Goal: Transaction & Acquisition: Purchase product/service

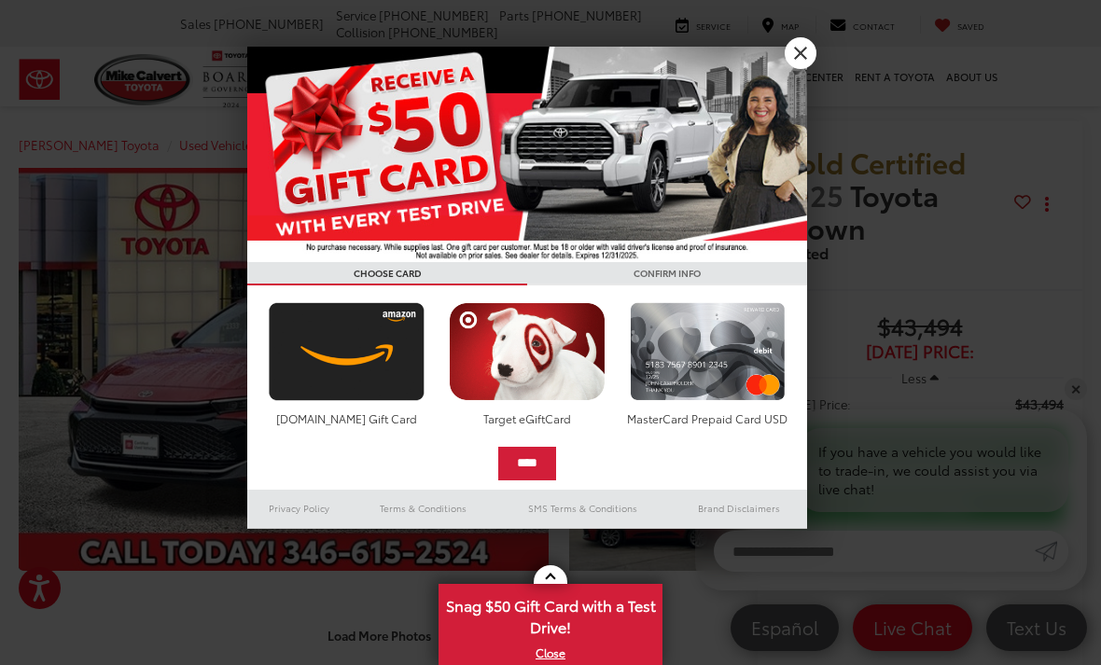
click at [801, 55] on link "X" at bounding box center [800, 53] width 32 height 32
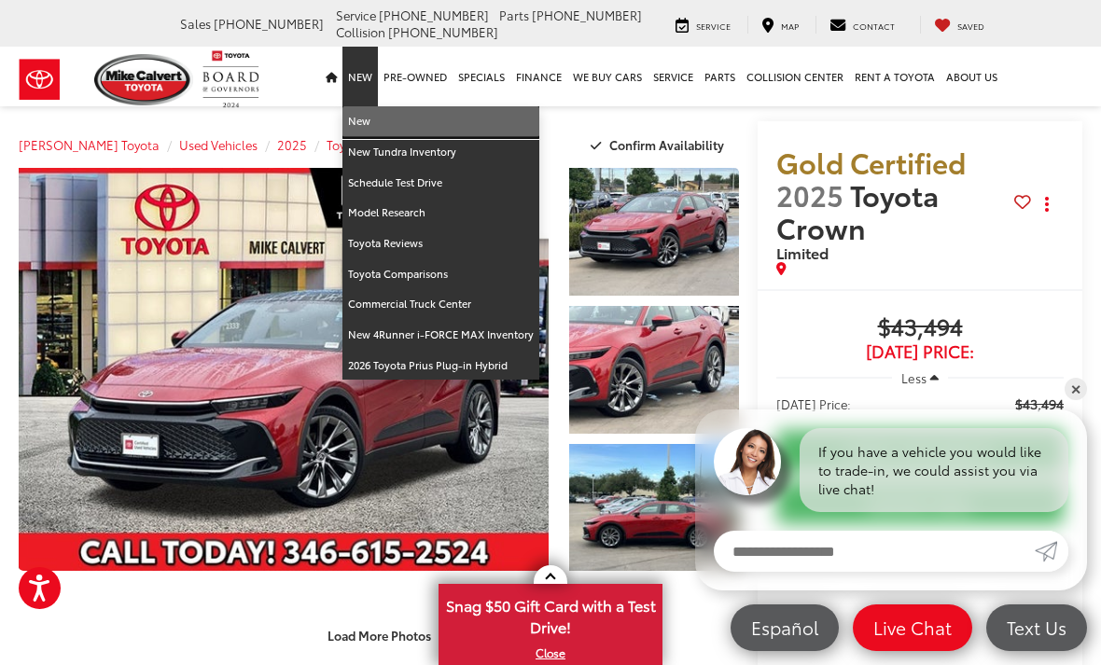
click at [372, 120] on link "New" at bounding box center [440, 121] width 197 height 31
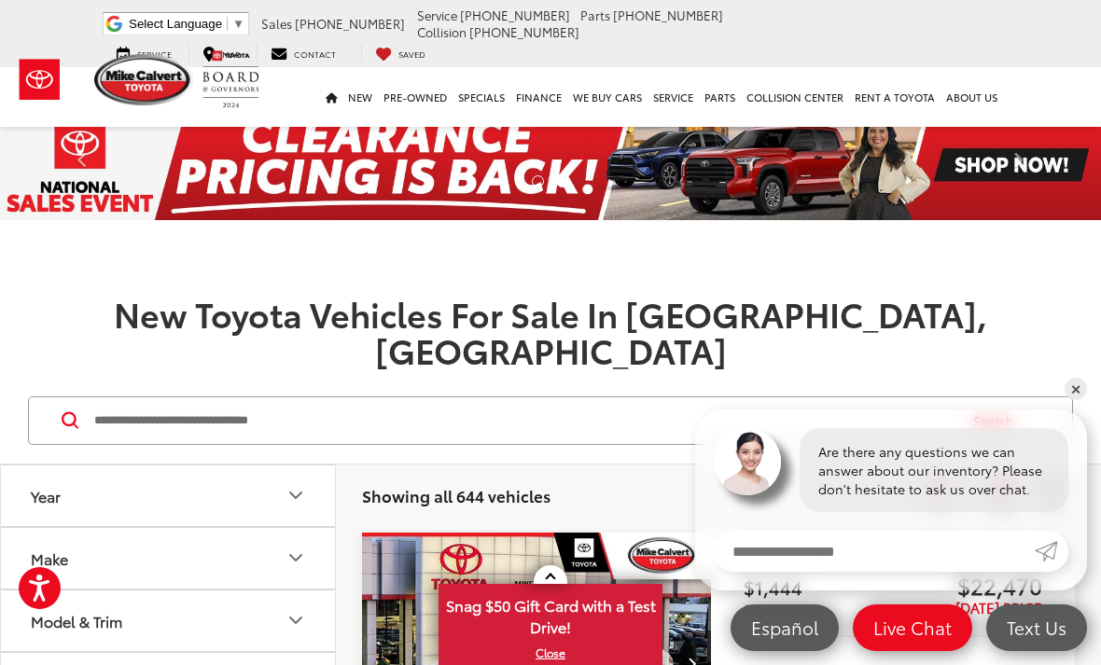
click at [306, 484] on icon "Year" at bounding box center [295, 495] width 22 height 22
click at [135, 526] on input "****" at bounding box center [92, 544] width 118 height 36
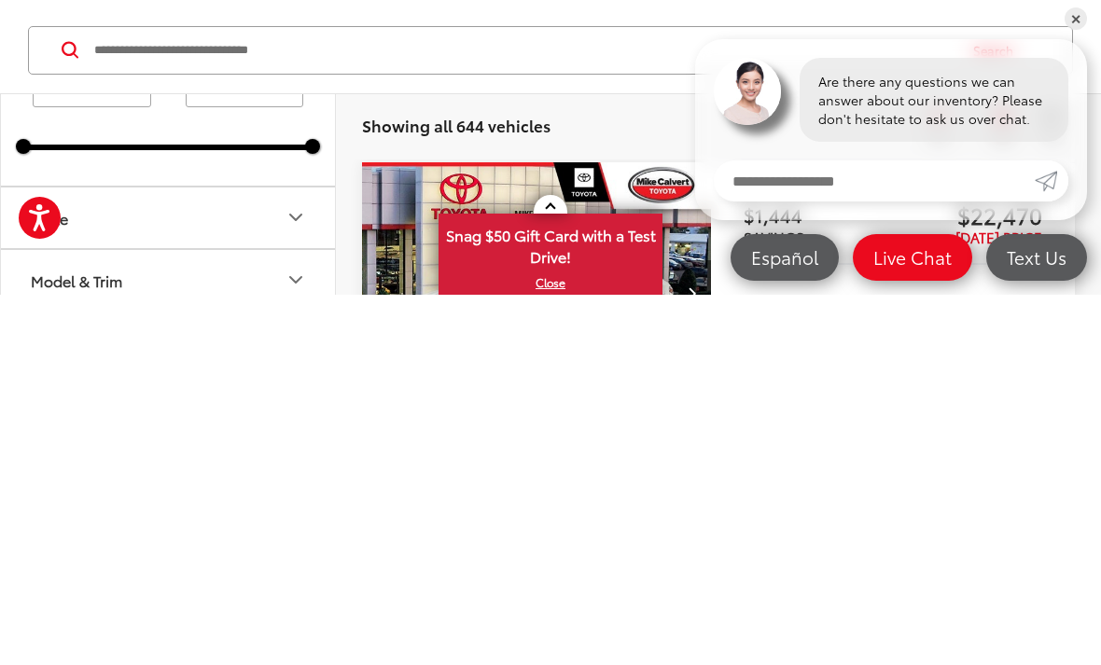
scroll to position [111, 0]
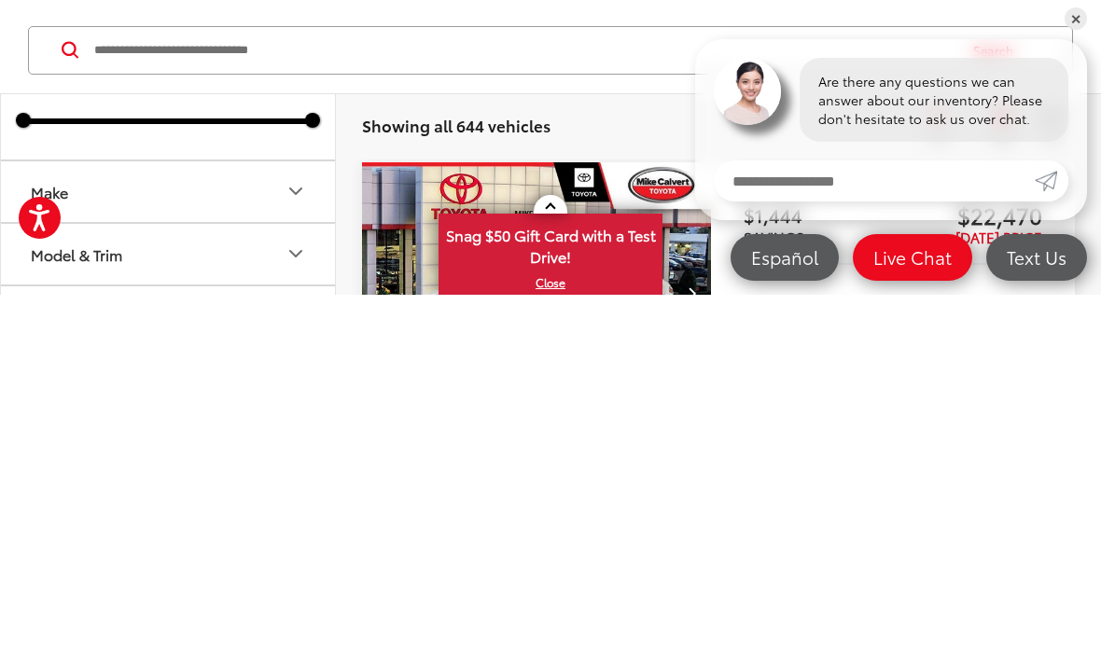
type input "****"
click at [301, 550] on icon "Make" at bounding box center [295, 561] width 22 height 22
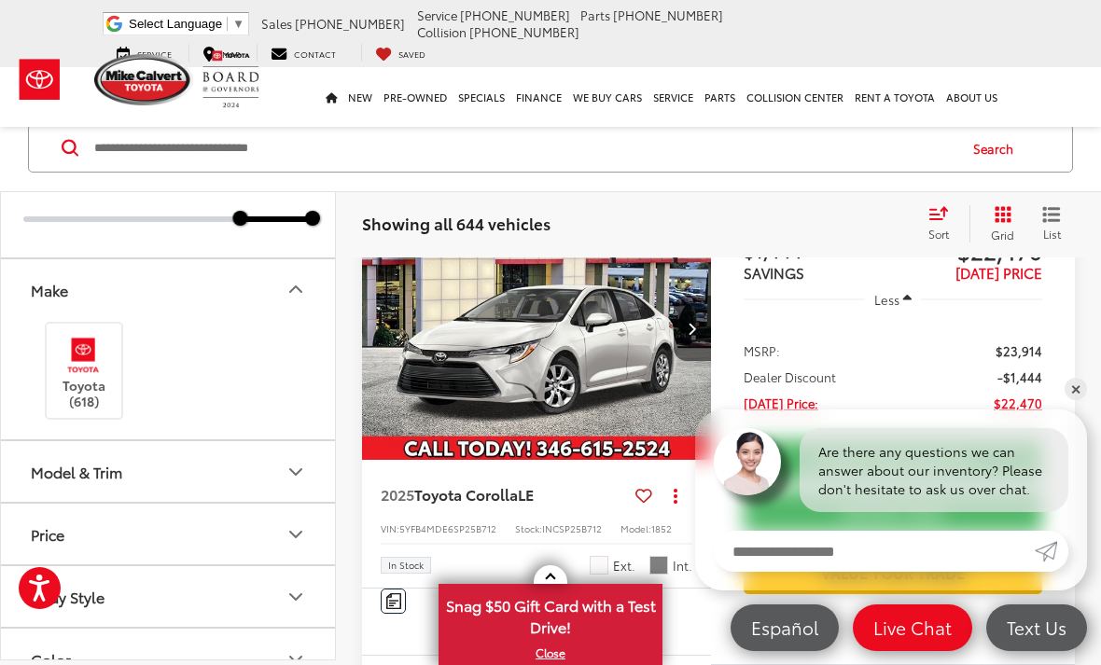
scroll to position [234, 0]
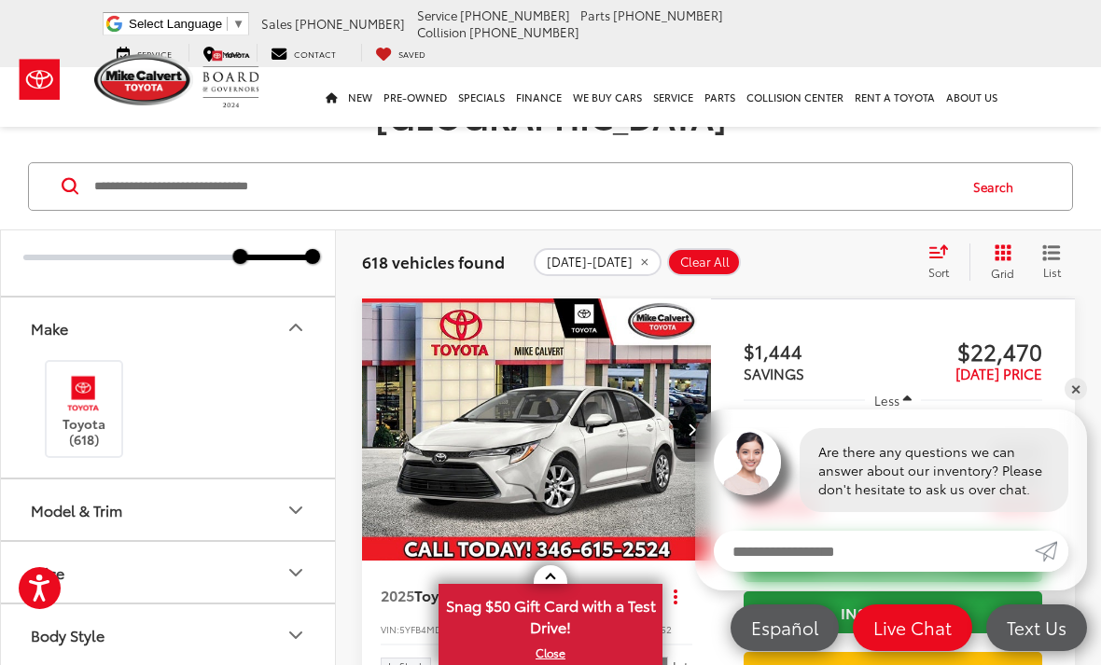
click at [316, 479] on button "Model & Trim" at bounding box center [169, 509] width 336 height 61
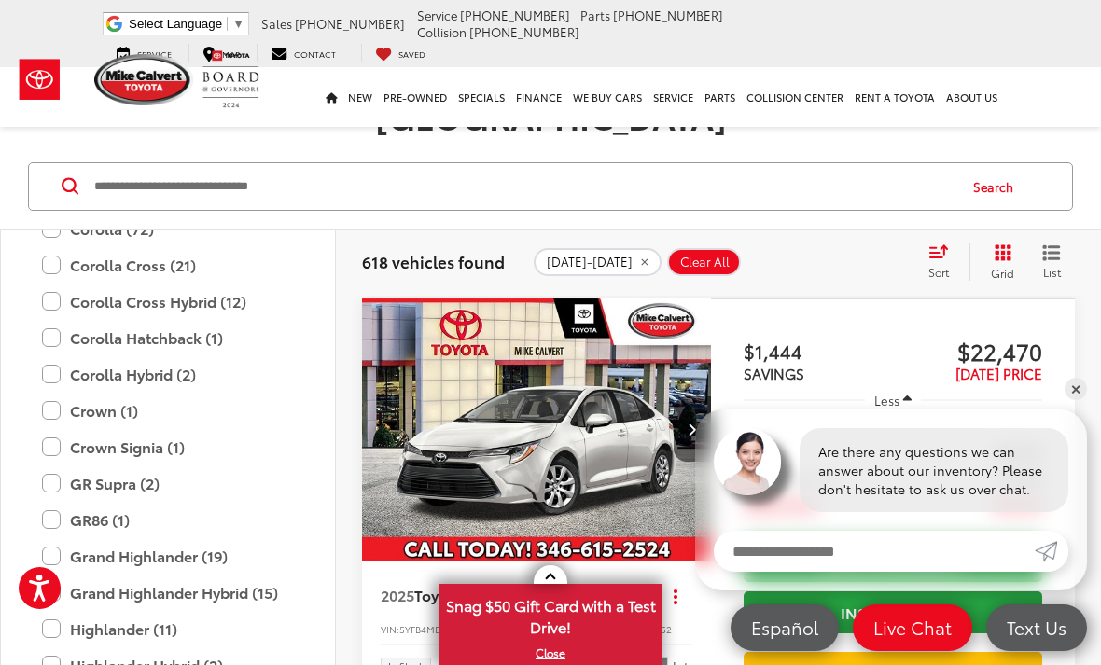
scroll to position [637, 0]
click at [160, 394] on label "Crown (1)" at bounding box center [168, 410] width 252 height 33
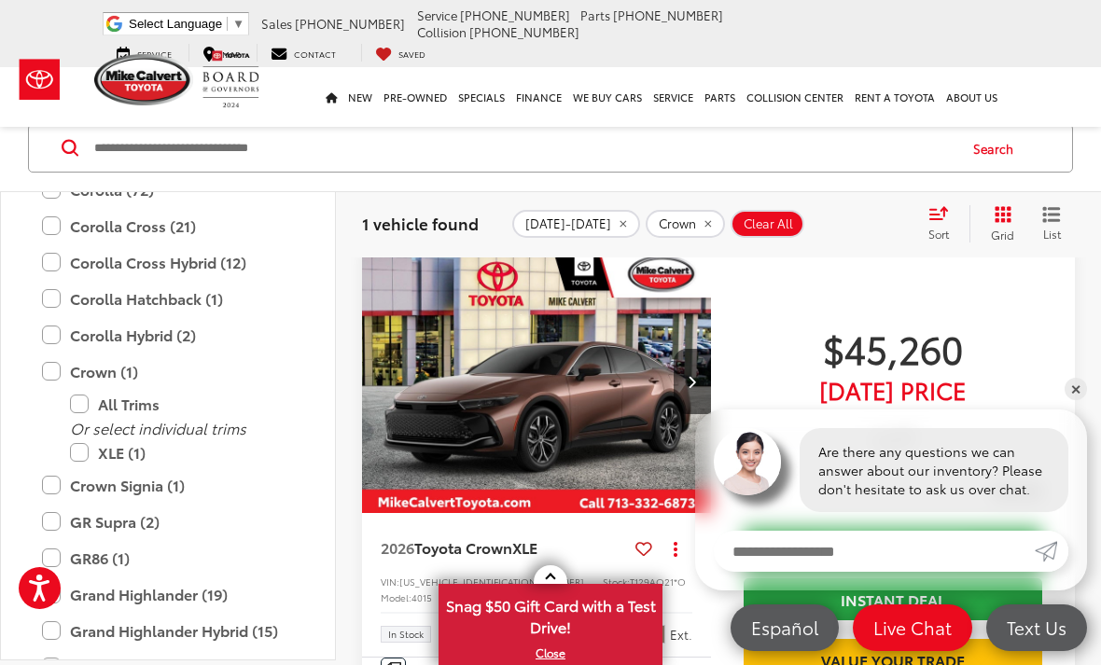
scroll to position [275, 0]
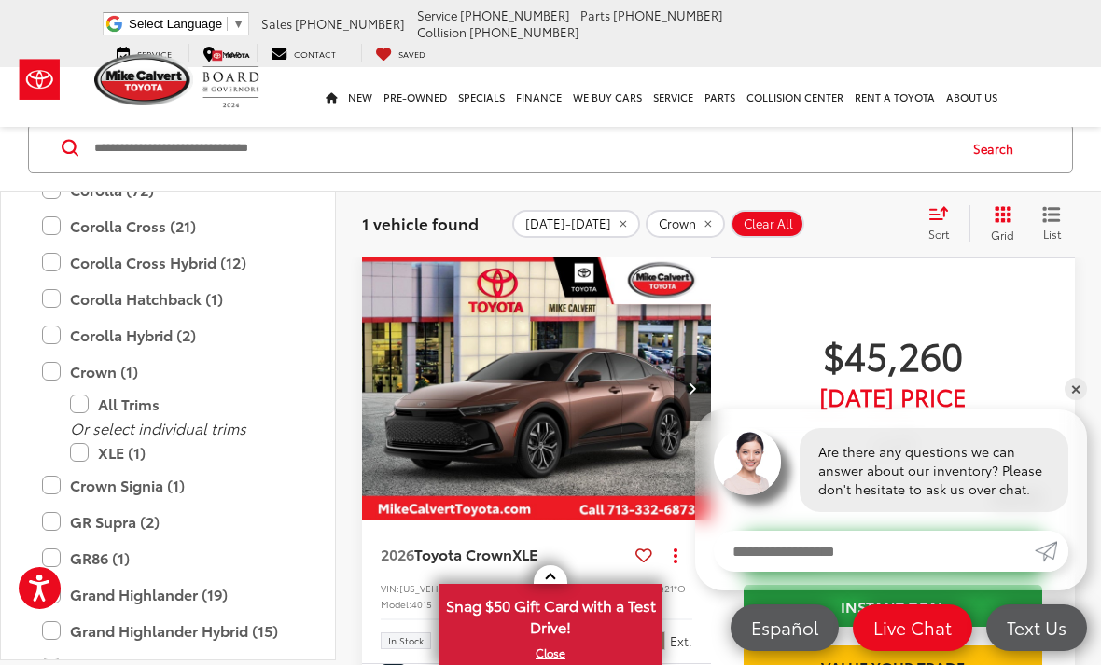
click at [644, 399] on img "2026 Toyota Crown XLE 0" at bounding box center [537, 389] width 352 height 264
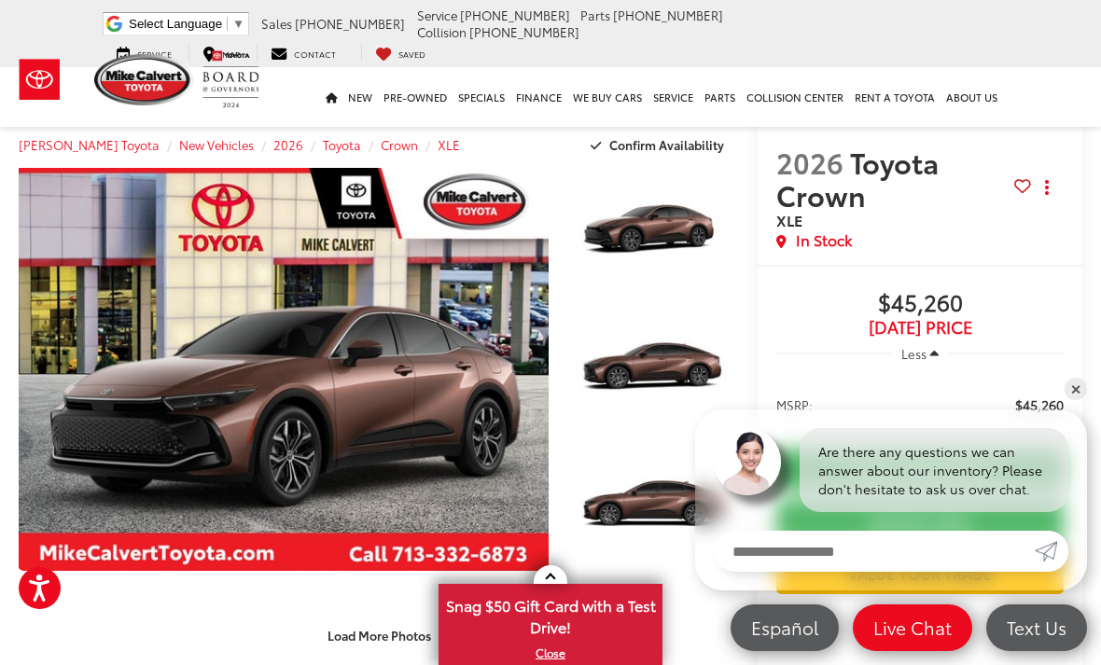
click at [688, 237] on link "Expand Photo 1" at bounding box center [654, 232] width 170 height 128
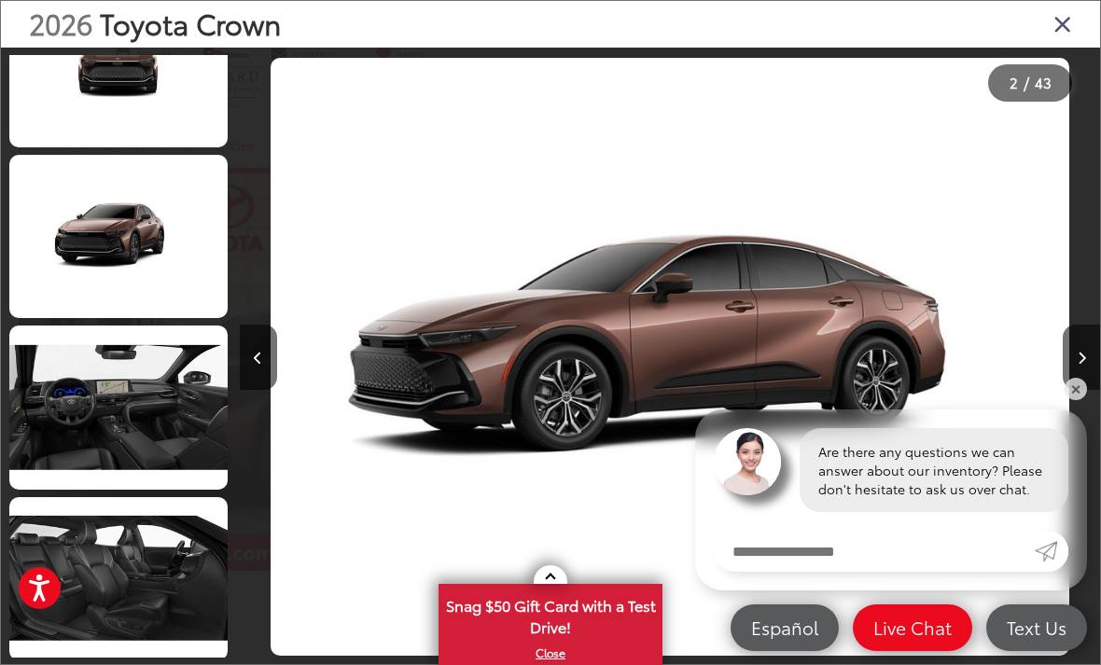
scroll to position [2815, 0]
click at [176, 443] on link at bounding box center [118, 407] width 218 height 163
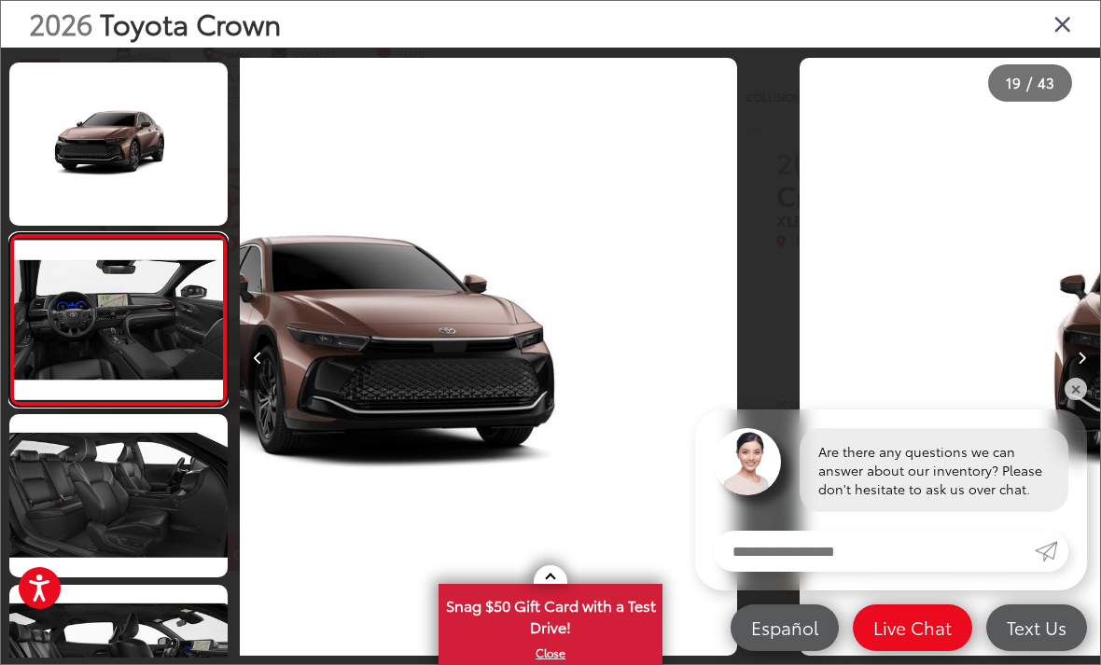
scroll to position [2915, 0]
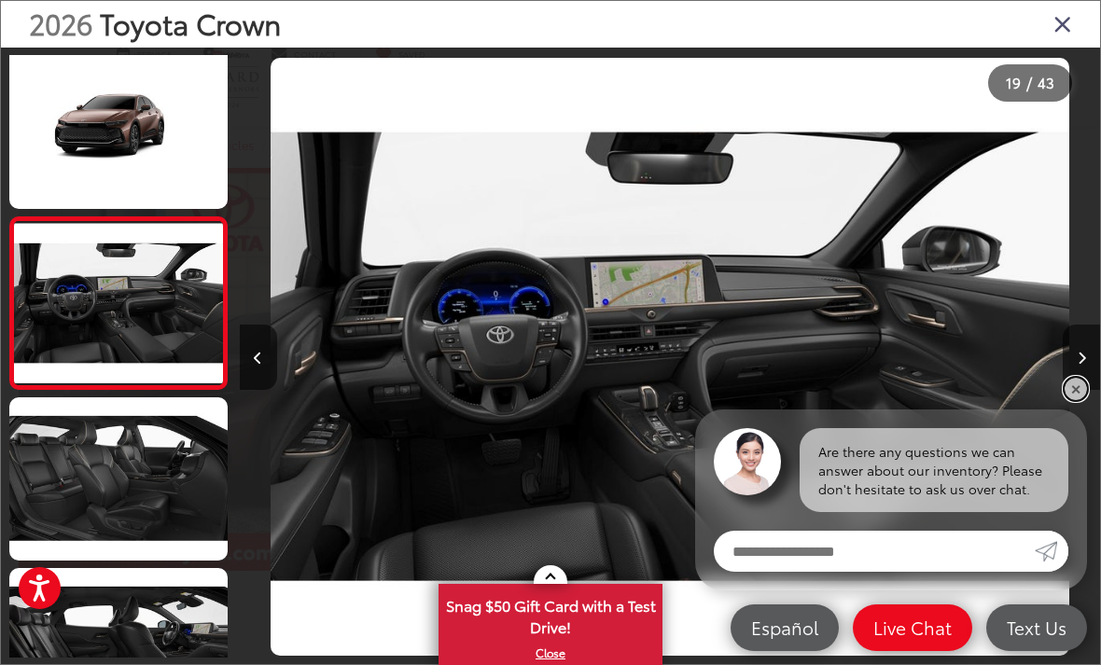
click at [1079, 398] on link "✕" at bounding box center [1075, 389] width 22 height 22
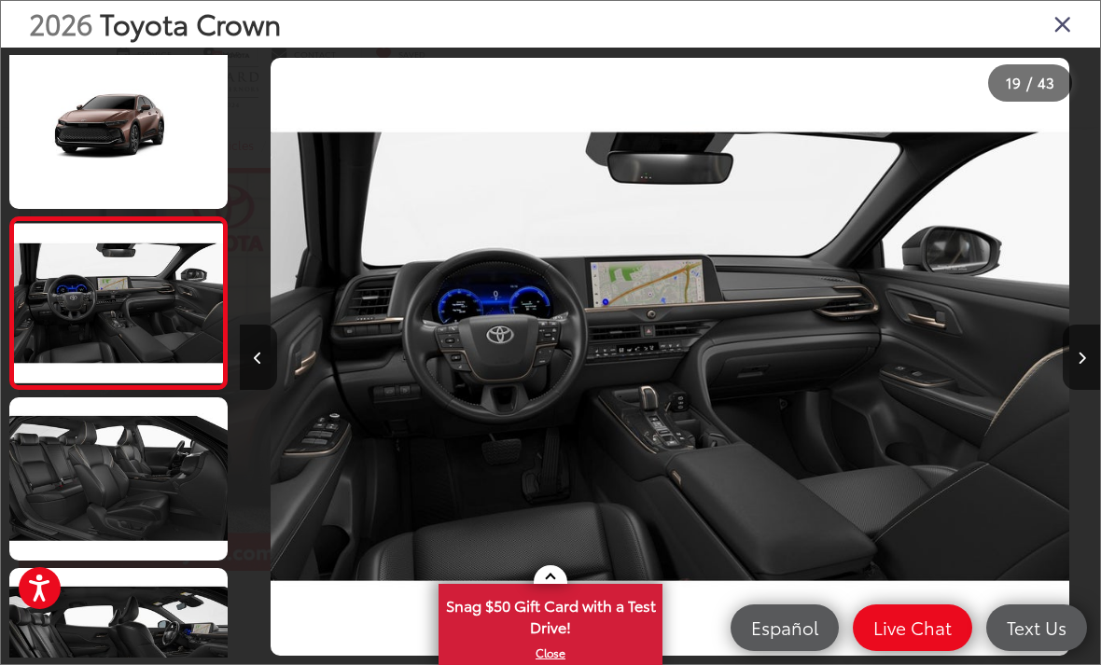
click at [1090, 387] on button "Next image" at bounding box center [1080, 357] width 37 height 65
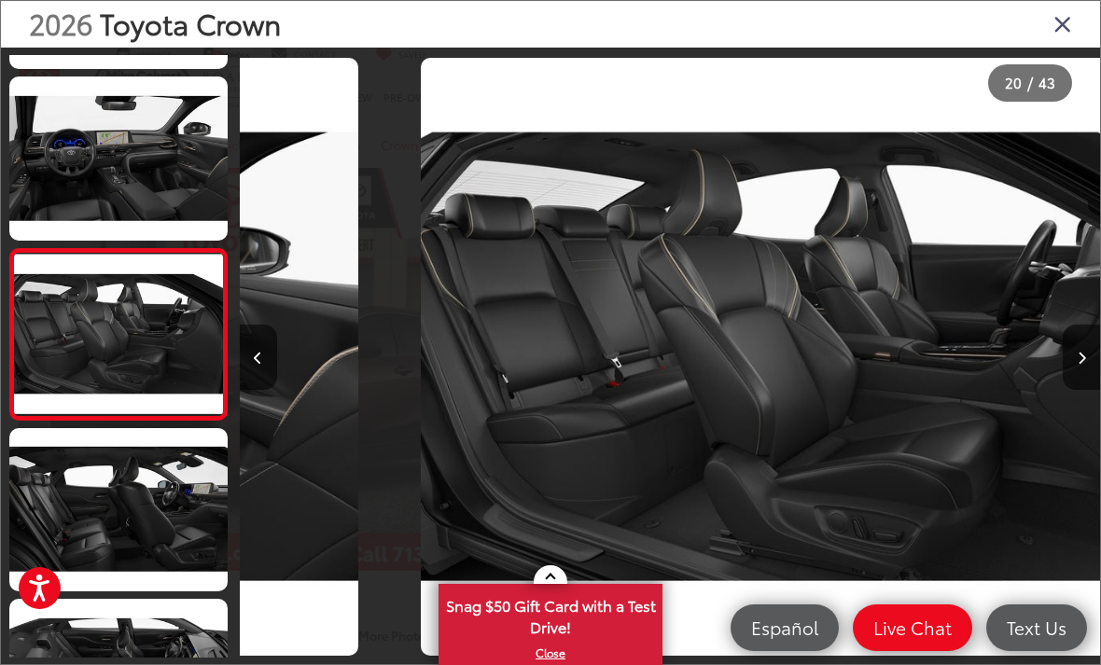
scroll to position [3087, 0]
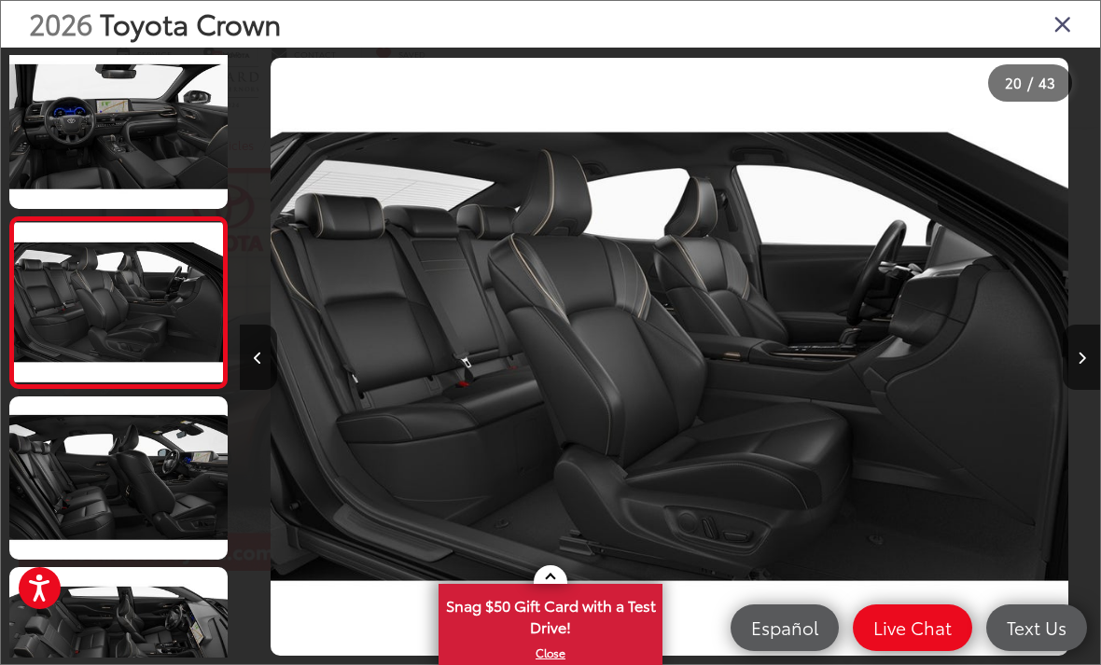
click at [1078, 365] on icon "Next image" at bounding box center [1081, 358] width 8 height 13
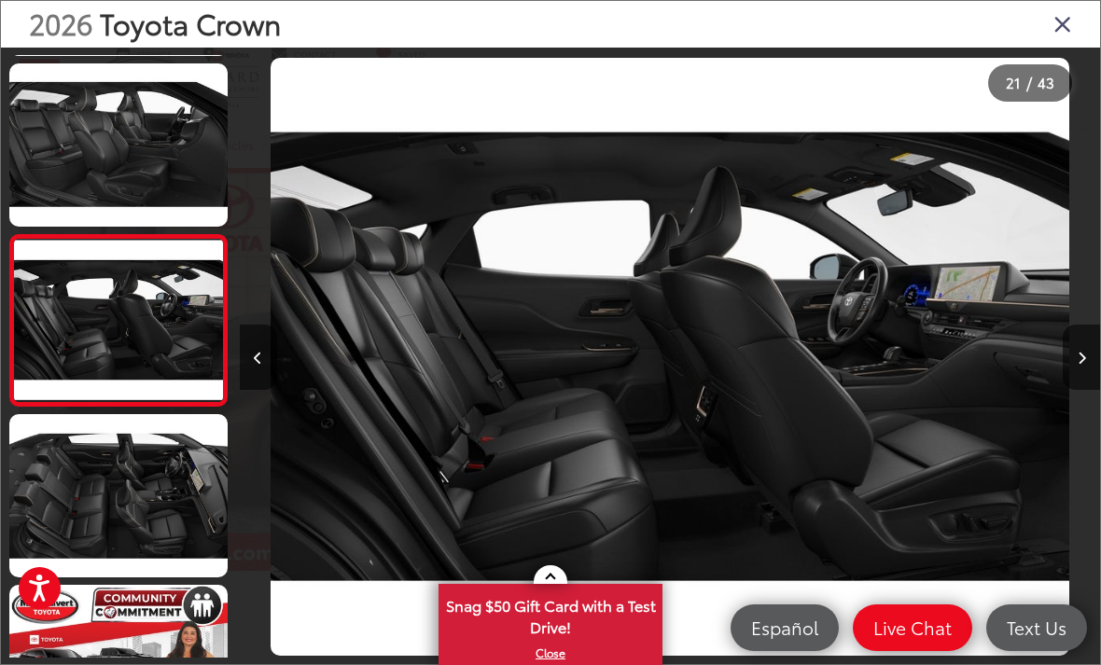
scroll to position [3257, 0]
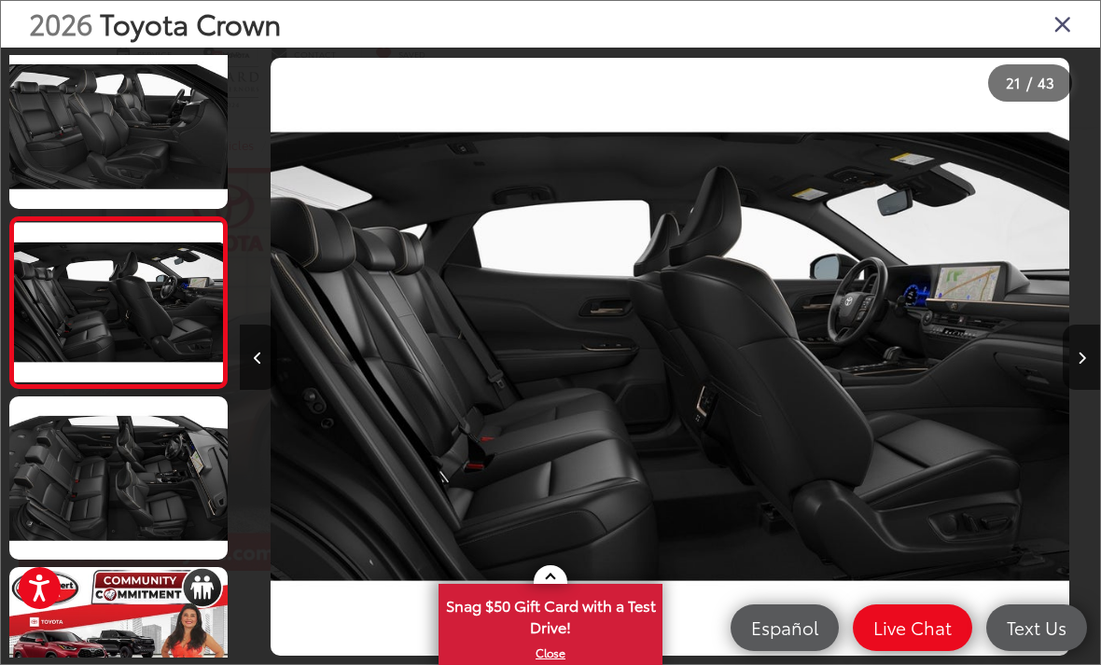
click at [1079, 365] on icon "Next image" at bounding box center [1081, 358] width 8 height 13
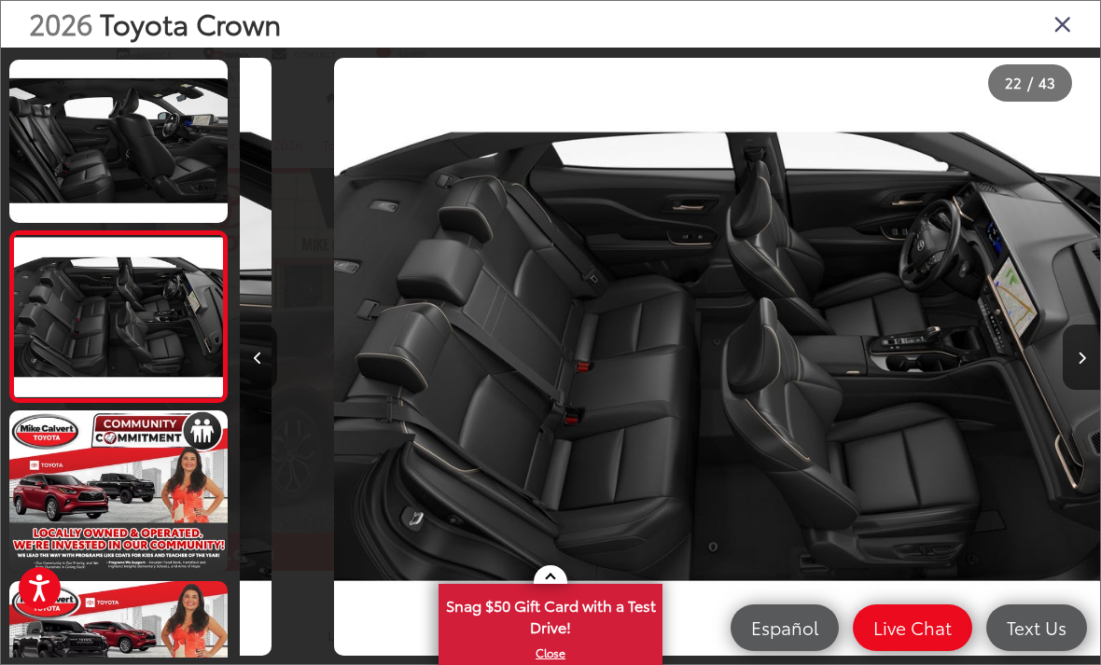
scroll to position [3428, 0]
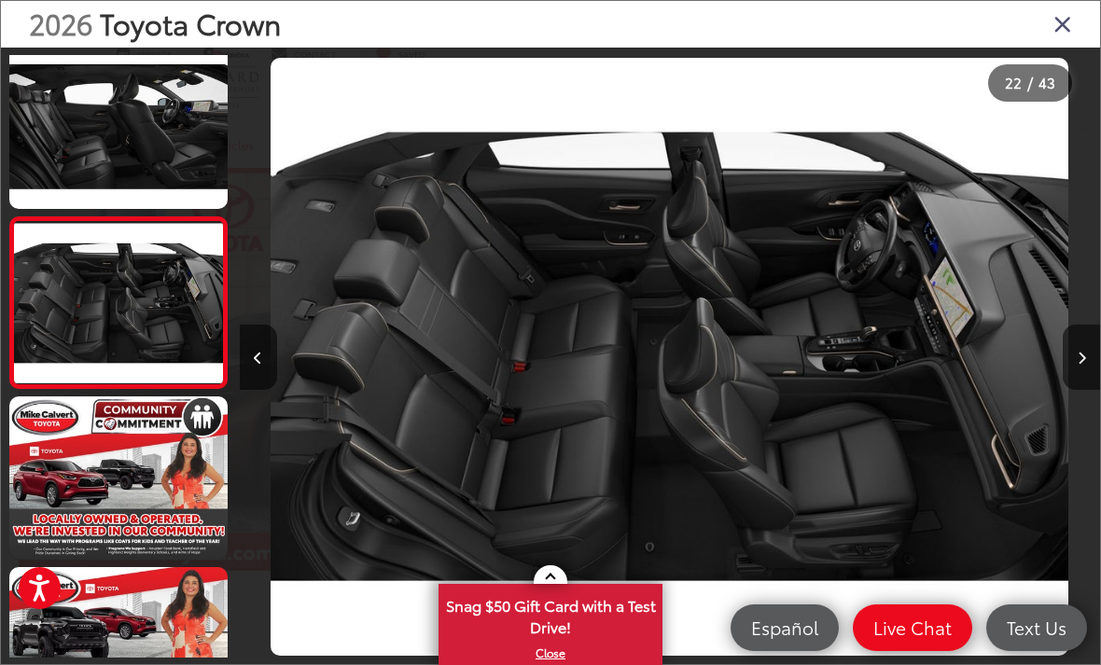
click at [1078, 387] on button "Next image" at bounding box center [1080, 357] width 37 height 65
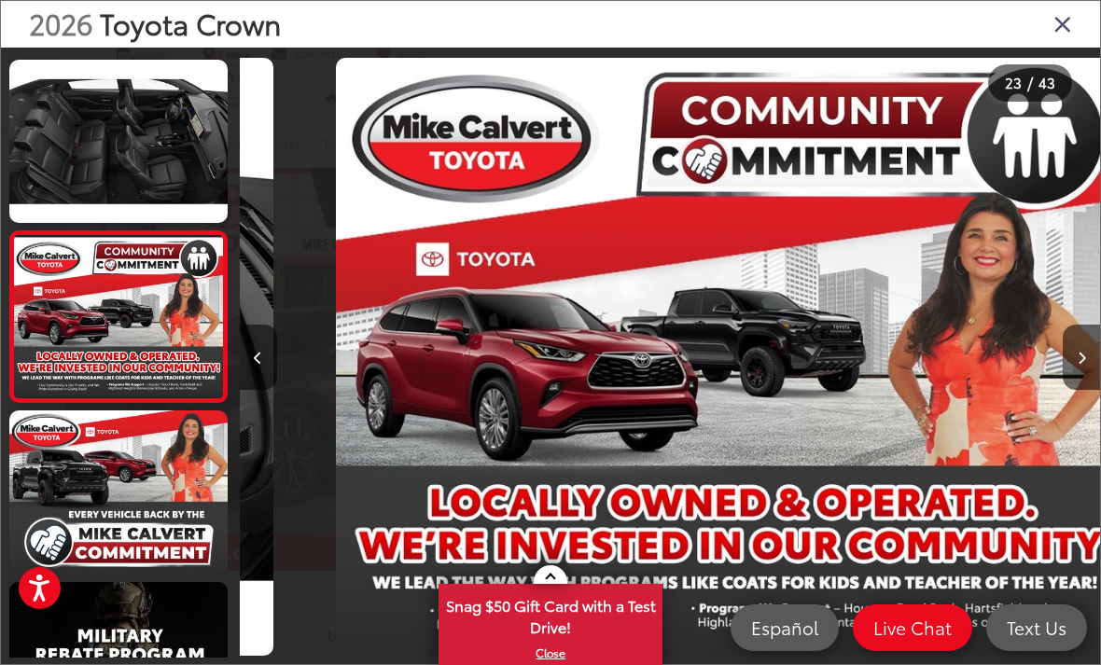
scroll to position [0, 18929]
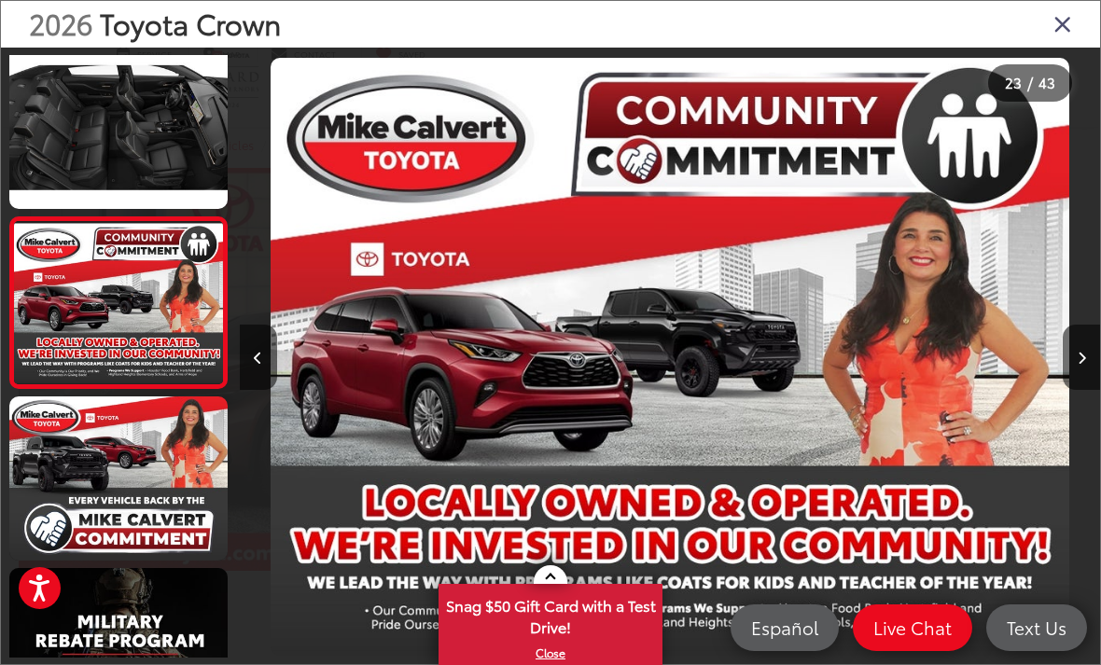
click at [266, 364] on button "Previous image" at bounding box center [258, 357] width 37 height 65
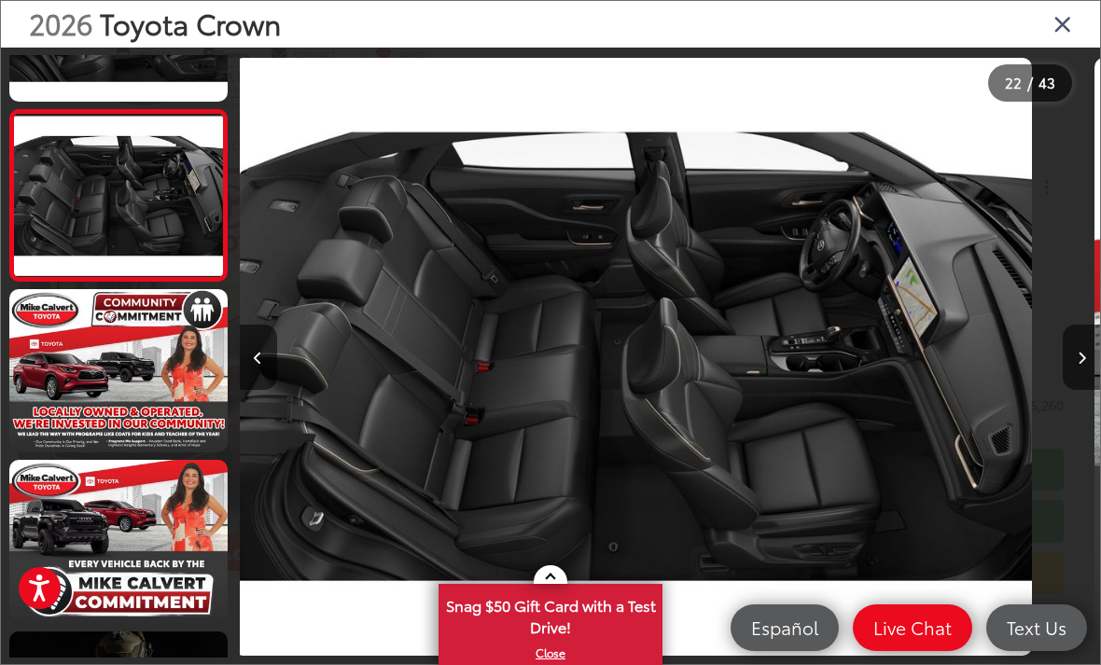
scroll to position [0, 0]
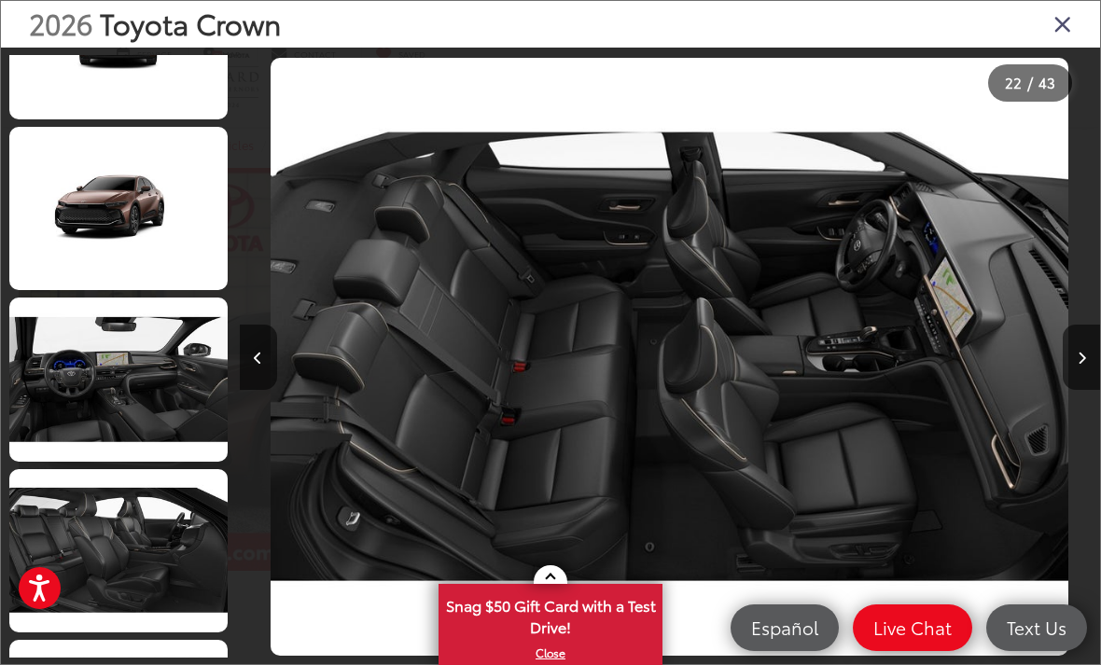
click at [170, 362] on link at bounding box center [118, 379] width 218 height 163
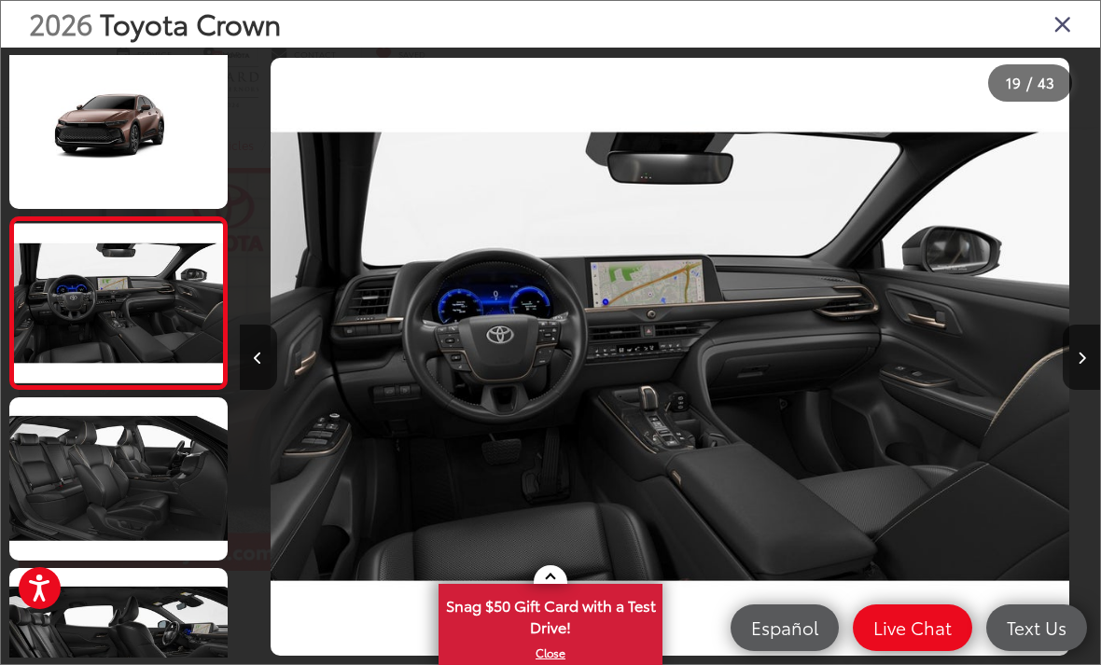
click at [1069, 26] on icon "Close gallery" at bounding box center [1062, 23] width 19 height 24
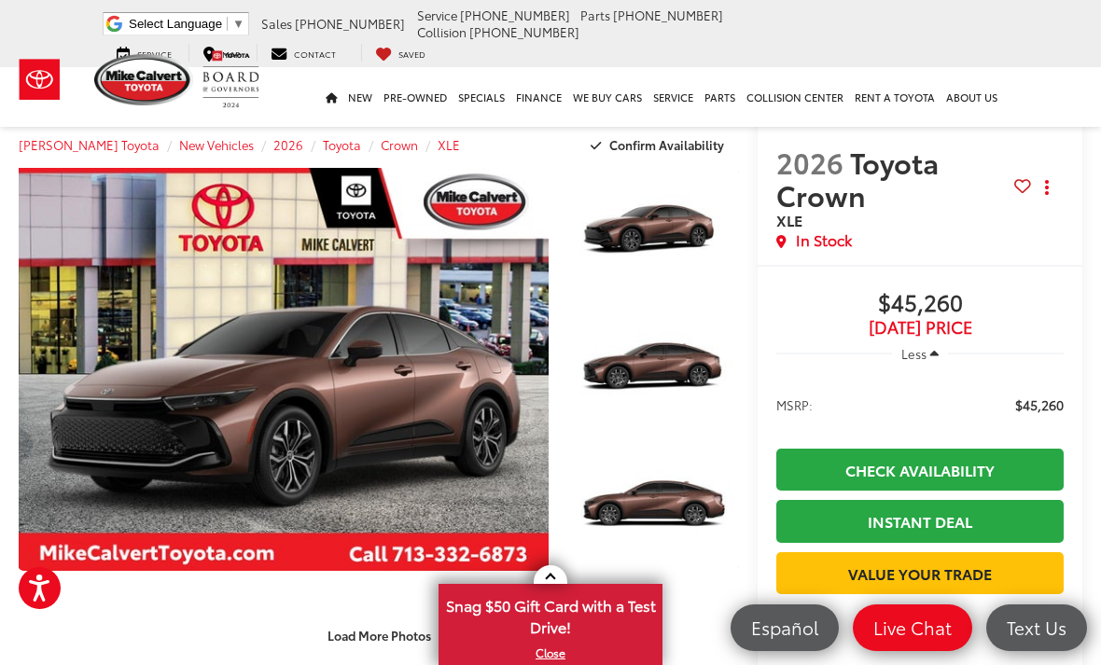
click at [437, 146] on span "XLE" at bounding box center [448, 144] width 22 height 17
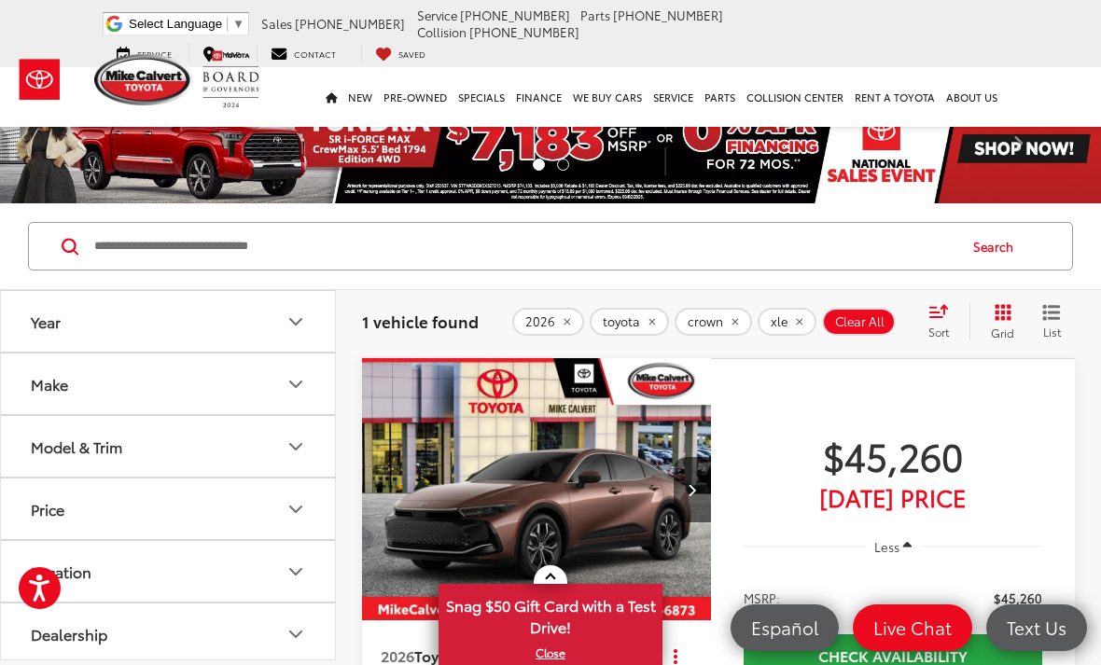
click at [798, 326] on icon "remove xle" at bounding box center [799, 321] width 12 height 11
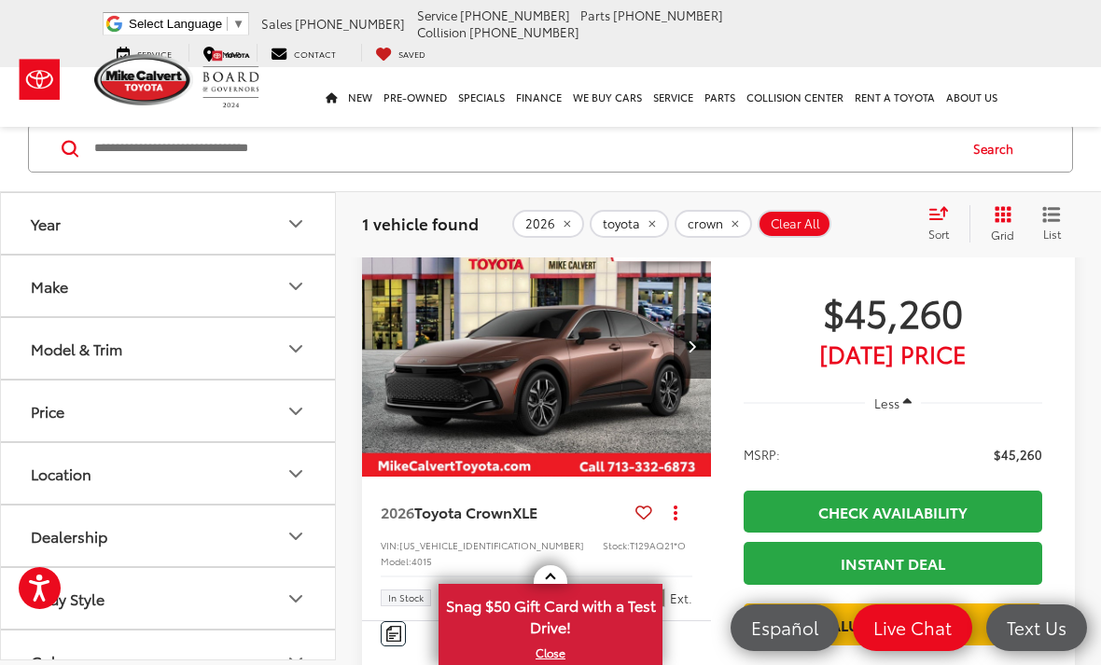
scroll to position [143, 0]
